Goal: Task Accomplishment & Management: Manage account settings

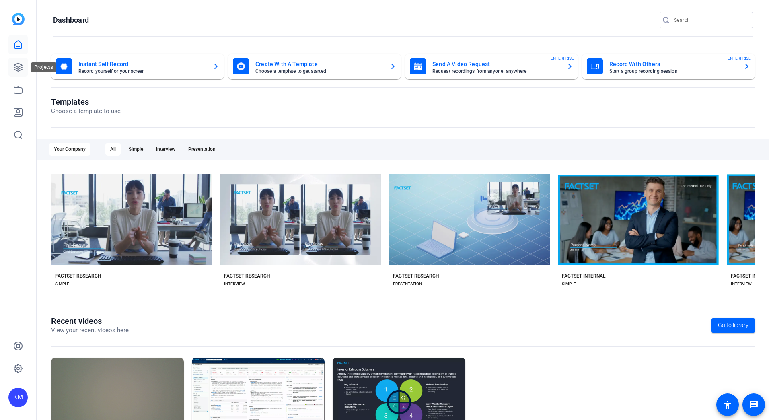
click at [18, 69] on icon at bounding box center [18, 67] width 8 height 8
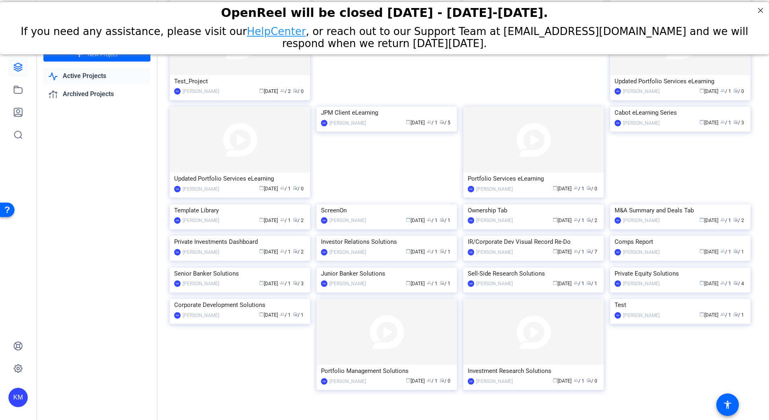
scroll to position [506, 0]
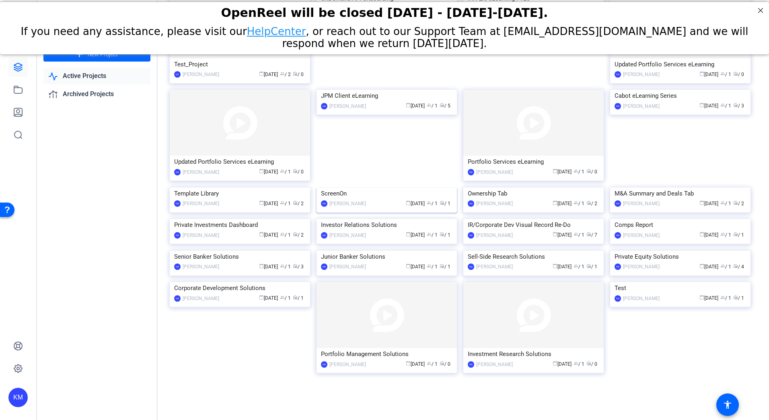
click at [366, 187] on img at bounding box center [386, 187] width 140 height 0
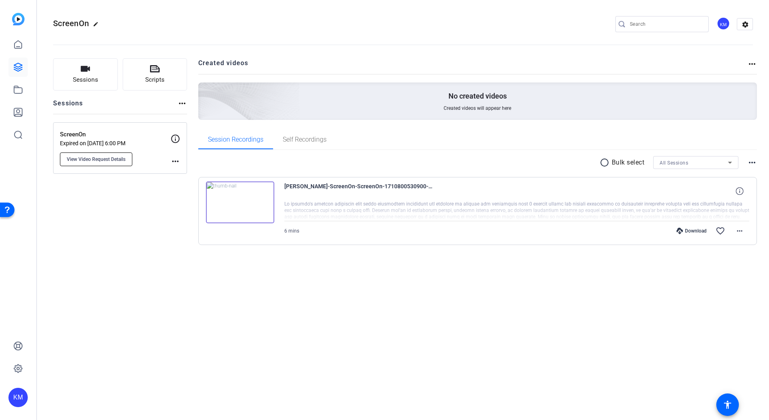
click at [119, 159] on span "View Video Request Details" at bounding box center [96, 159] width 59 height 6
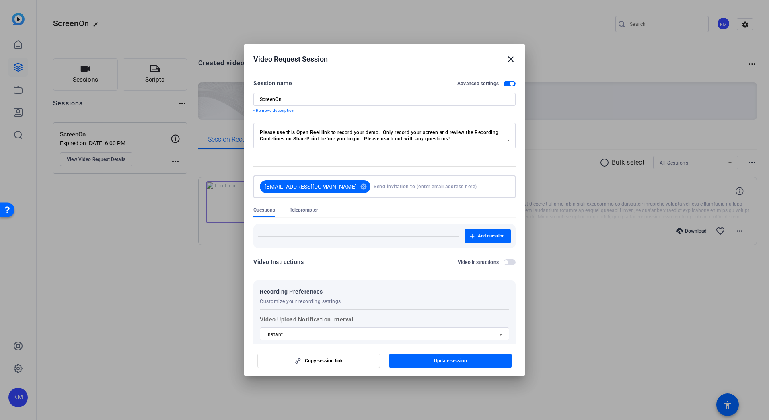
click at [387, 188] on input at bounding box center [440, 187] width 132 height 16
paste input "[PERSON_NAME][EMAIL_ADDRESS][PERSON_NAME][DOMAIN_NAME]"
type input "[PERSON_NAME][EMAIL_ADDRESS][PERSON_NAME][DOMAIN_NAME]"
click at [423, 165] on form "Session name Advanced settings ScreenOn - Remove description Please use this Op…" at bounding box center [384, 276] width 262 height 397
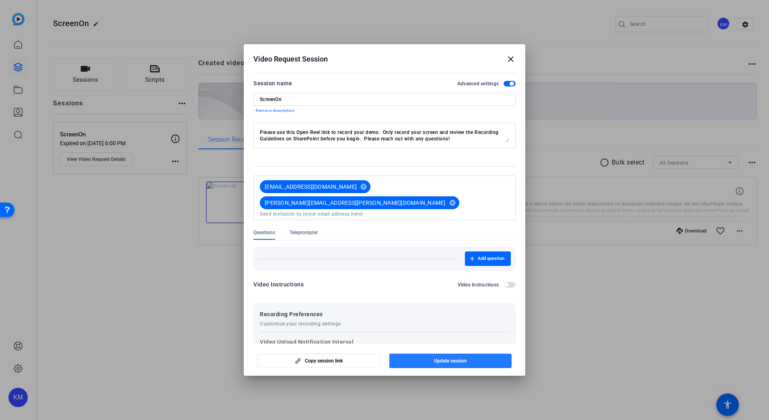
click at [467, 359] on span "Update session" at bounding box center [450, 360] width 33 height 6
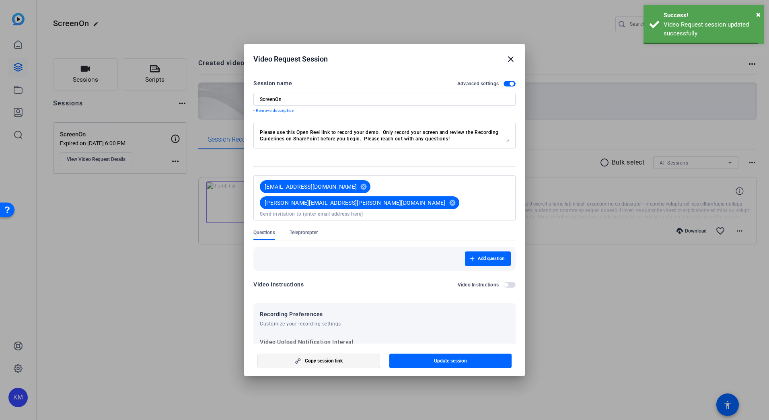
click at [341, 361] on span "Copy session link" at bounding box center [324, 360] width 38 height 6
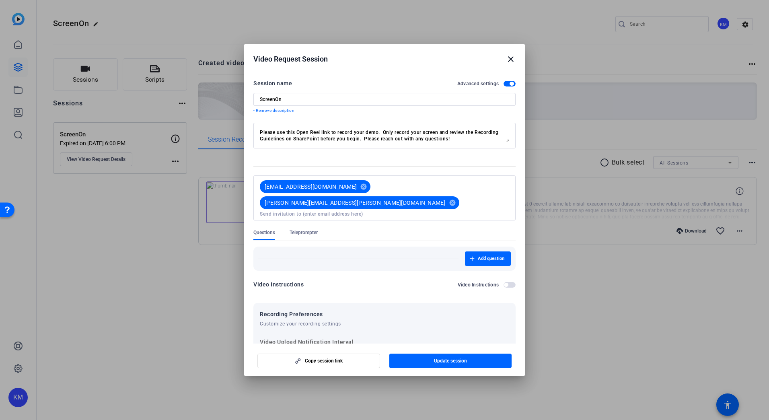
click at [511, 60] on mat-icon "close" at bounding box center [511, 59] width 10 height 10
